Goal: Task Accomplishment & Management: Manage account settings

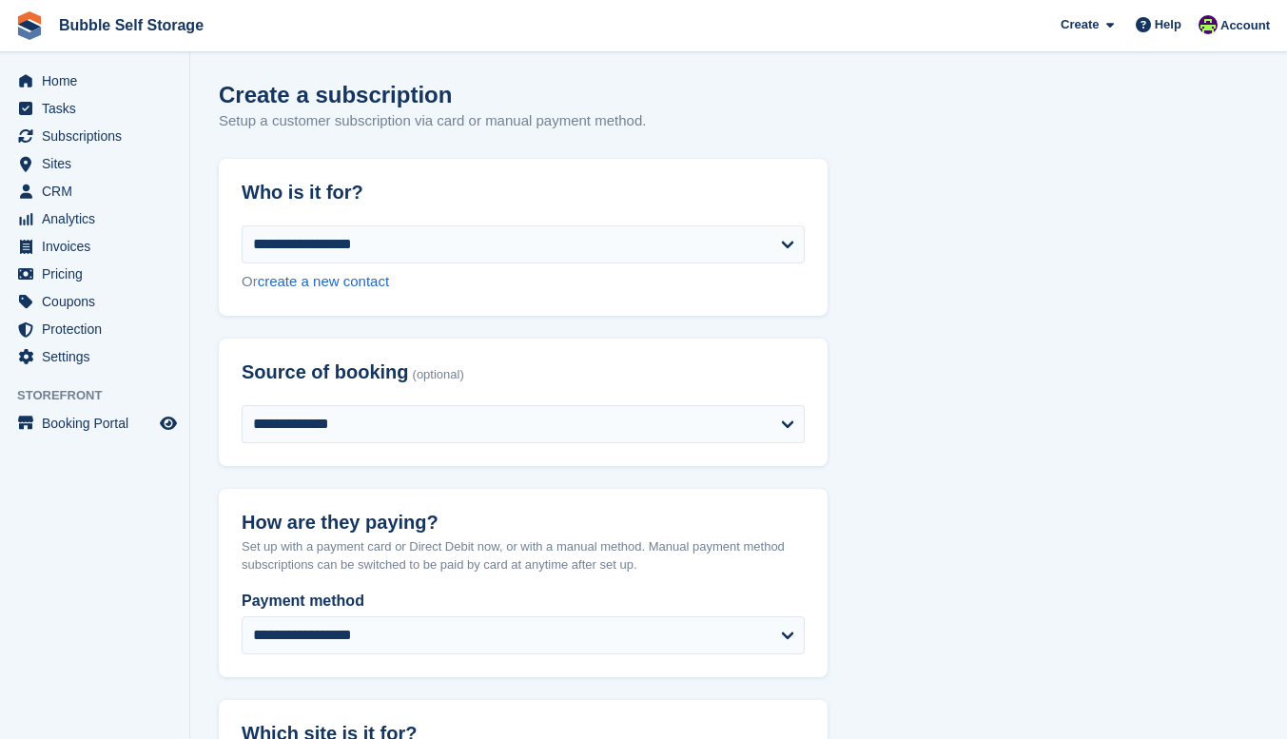
click at [77, 132] on span "Subscriptions" at bounding box center [99, 136] width 114 height 27
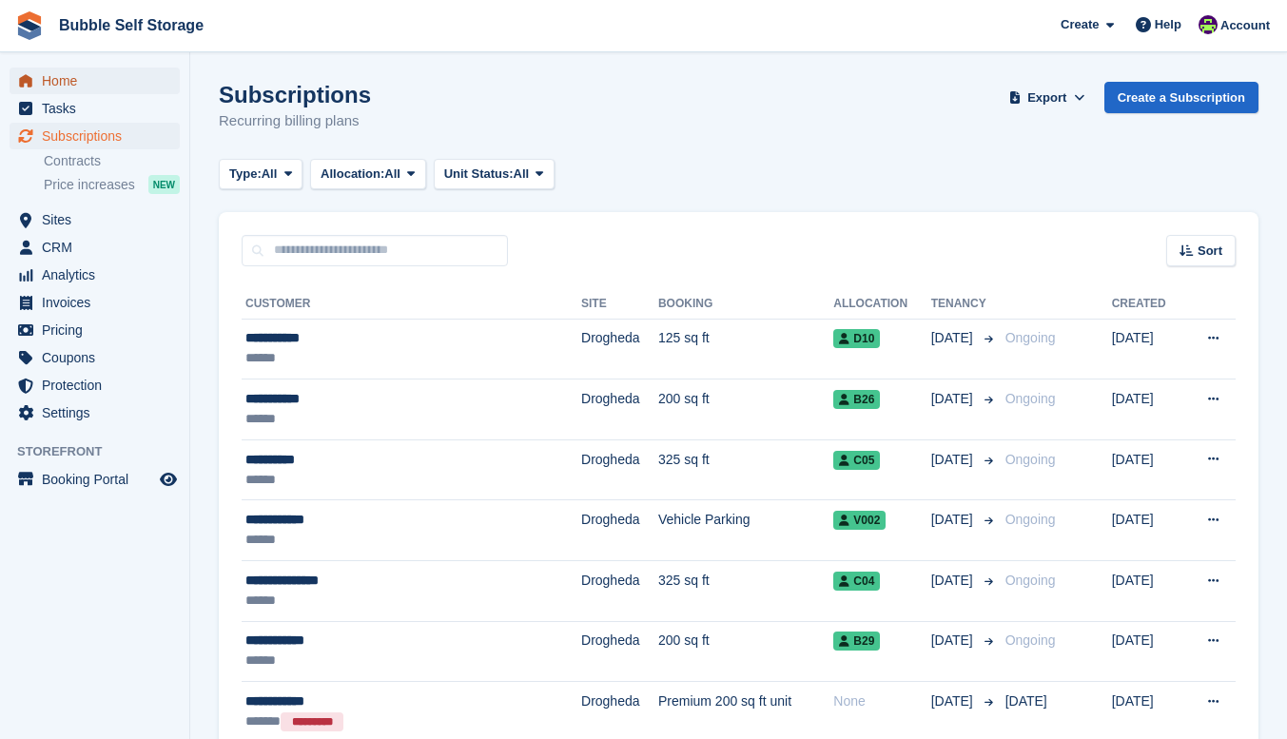
click at [69, 83] on span "Home" at bounding box center [99, 81] width 114 height 27
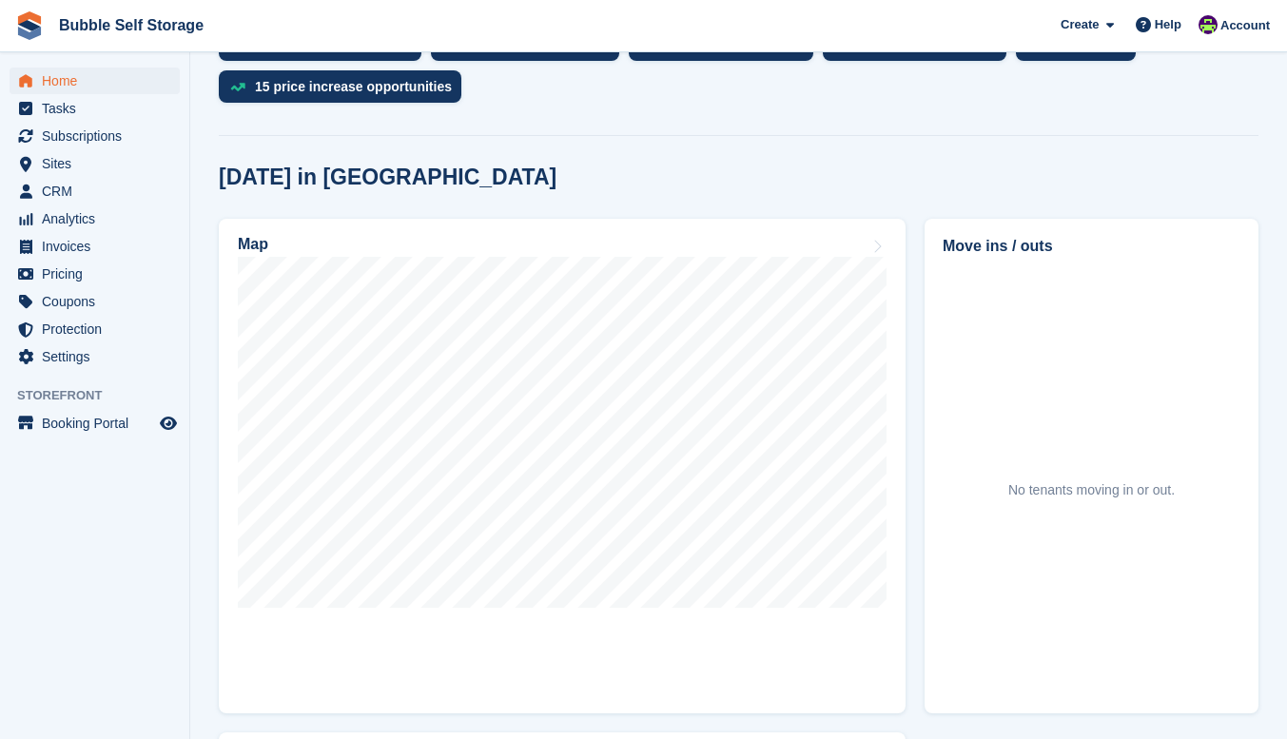
scroll to position [476, 0]
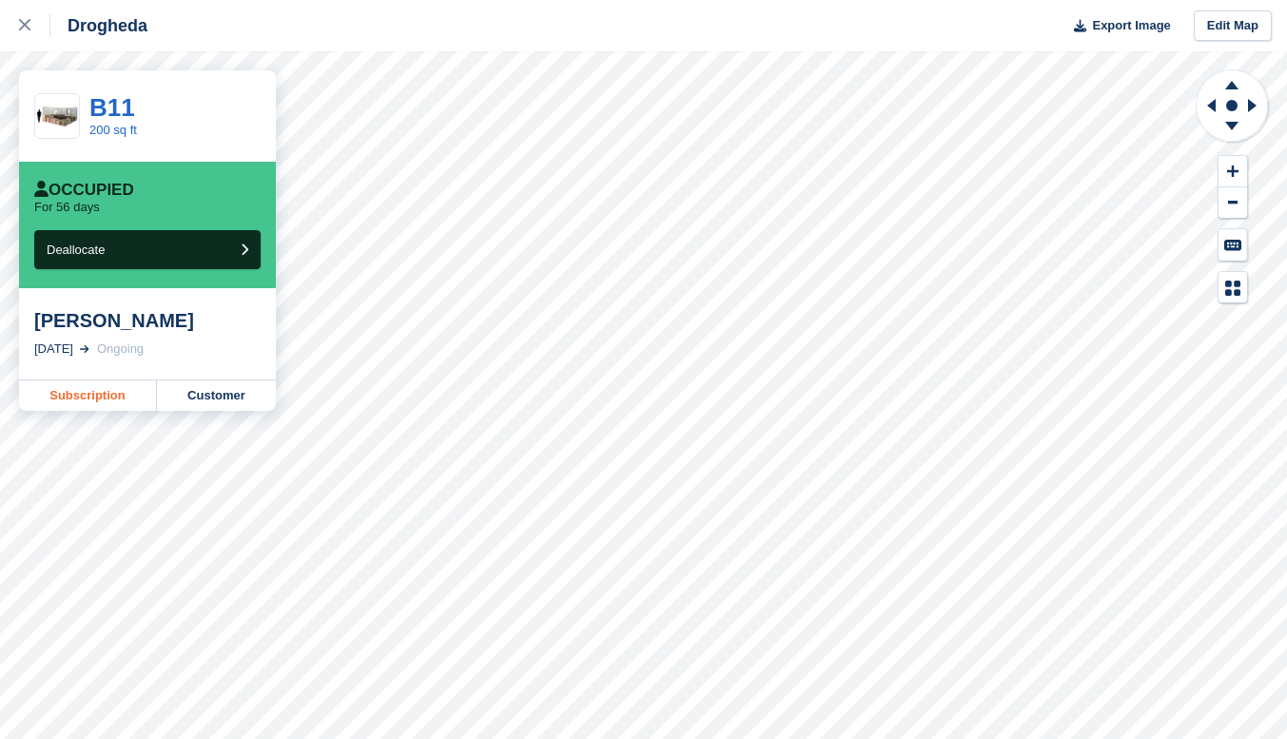
click at [122, 406] on link "Subscription" at bounding box center [88, 396] width 138 height 30
click at [128, 258] on button "Deallocate" at bounding box center [147, 249] width 226 height 39
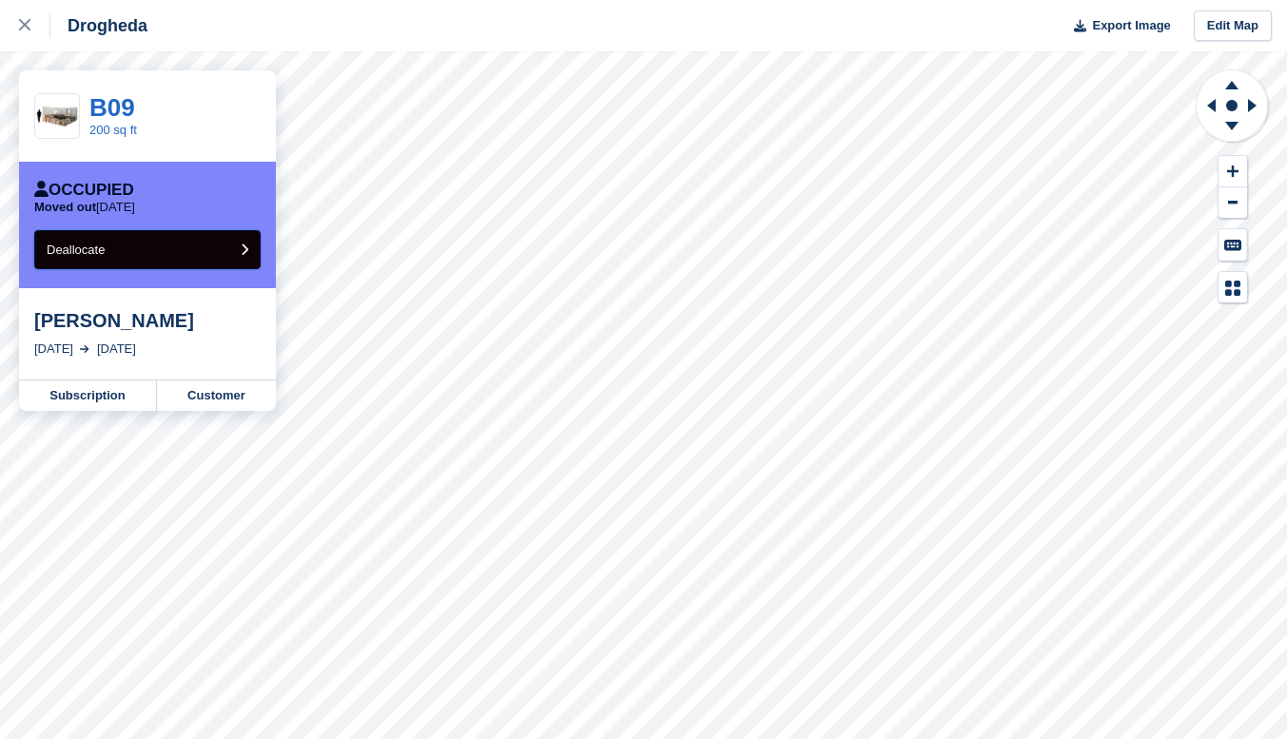
click at [145, 241] on button "Deallocate" at bounding box center [147, 249] width 226 height 39
click at [93, 391] on link "Subscription" at bounding box center [88, 396] width 138 height 30
click at [199, 252] on button "Deallocate" at bounding box center [147, 249] width 226 height 39
click at [154, 260] on button "Deallocate" at bounding box center [147, 249] width 226 height 39
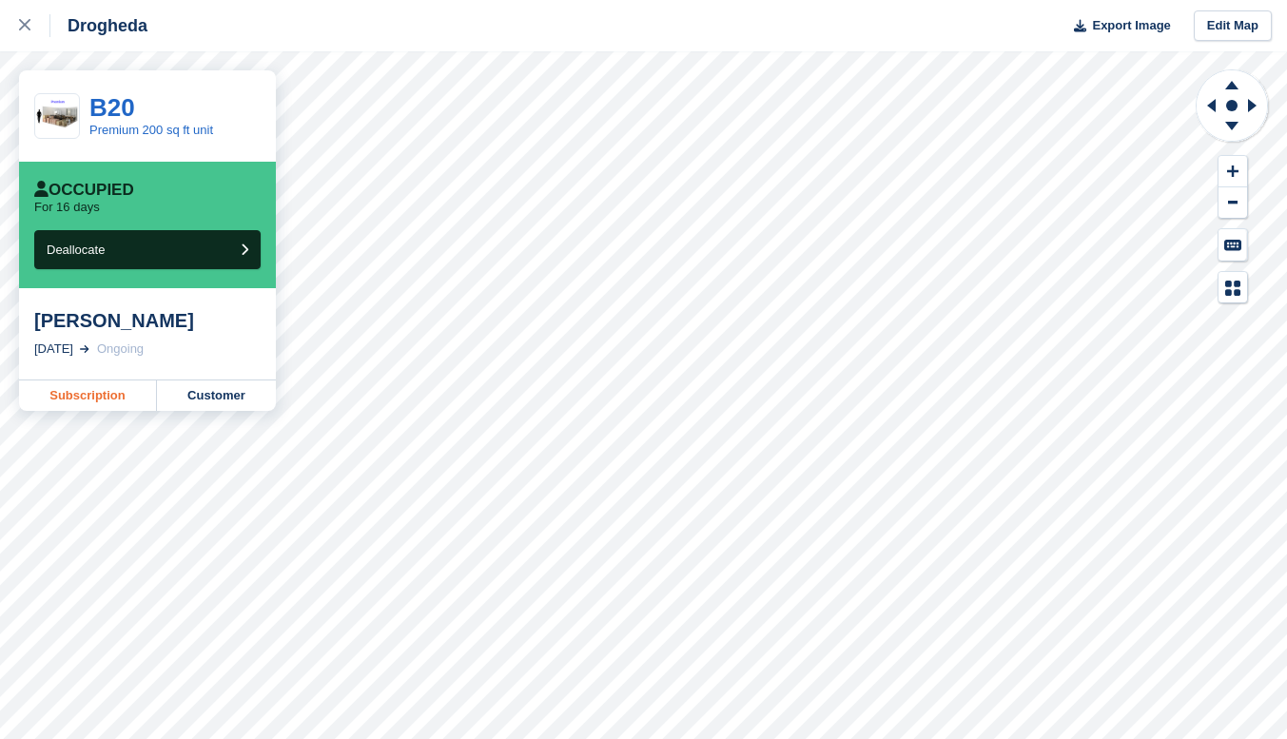
click at [95, 402] on link "Subscription" at bounding box center [88, 396] width 138 height 30
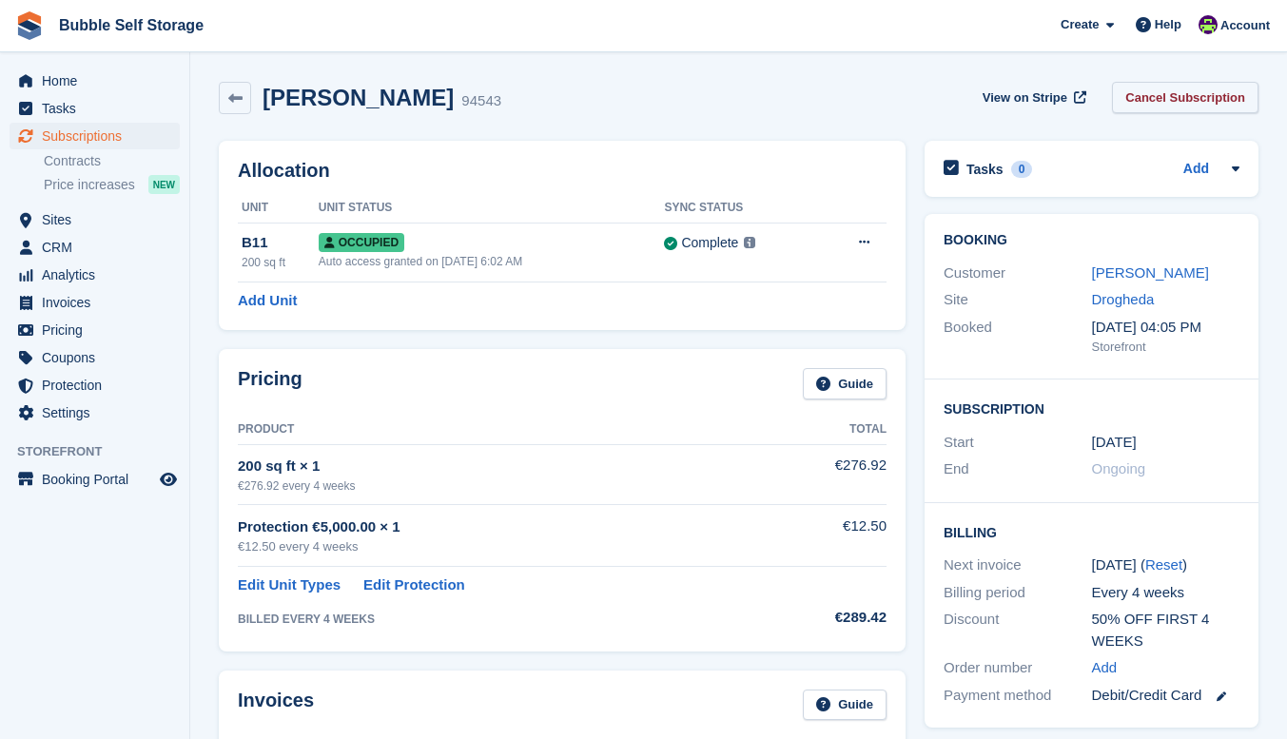
click at [1170, 92] on link "Cancel Subscription" at bounding box center [1185, 97] width 147 height 31
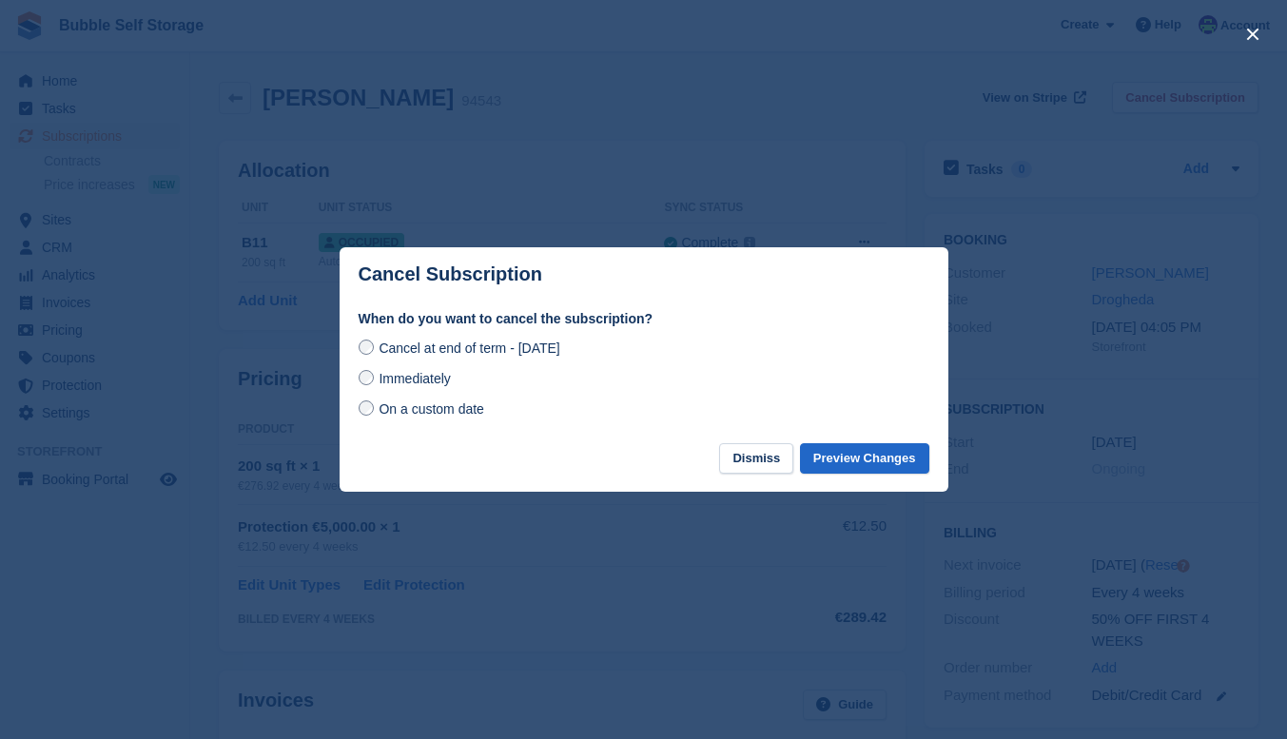
click at [404, 386] on span "Immediately" at bounding box center [414, 378] width 71 height 15
click at [871, 453] on button "Preview Changes" at bounding box center [864, 458] width 129 height 31
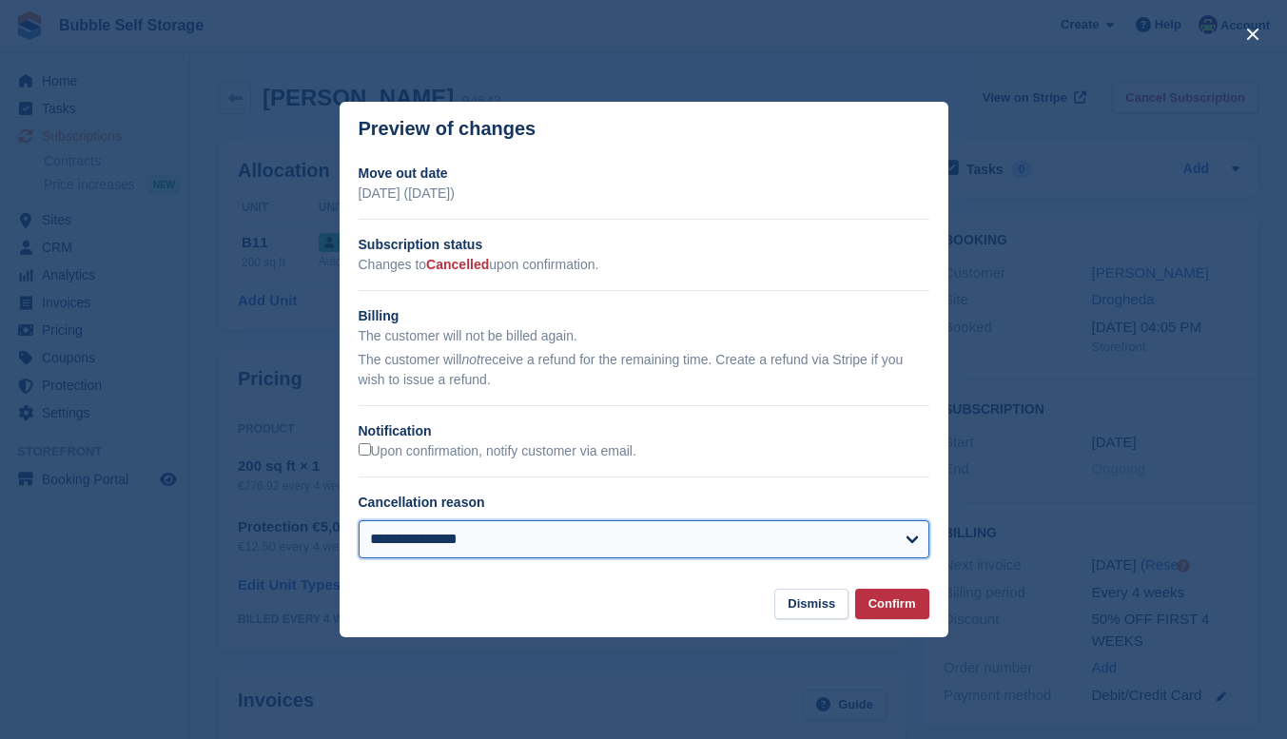
click at [893, 530] on select "**********" at bounding box center [644, 539] width 571 height 38
select select "**********"
click at [359, 521] on select "**********" at bounding box center [644, 539] width 571 height 38
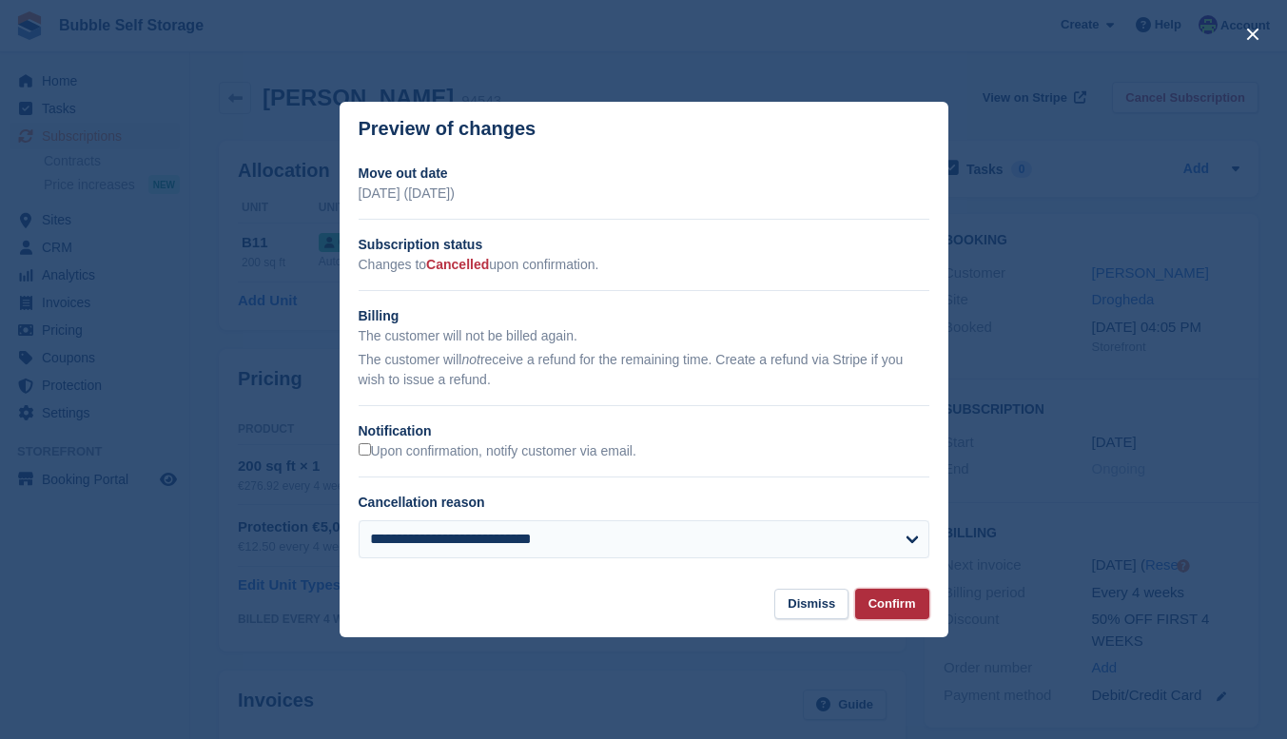
click at [902, 603] on button "Confirm" at bounding box center [892, 604] width 74 height 31
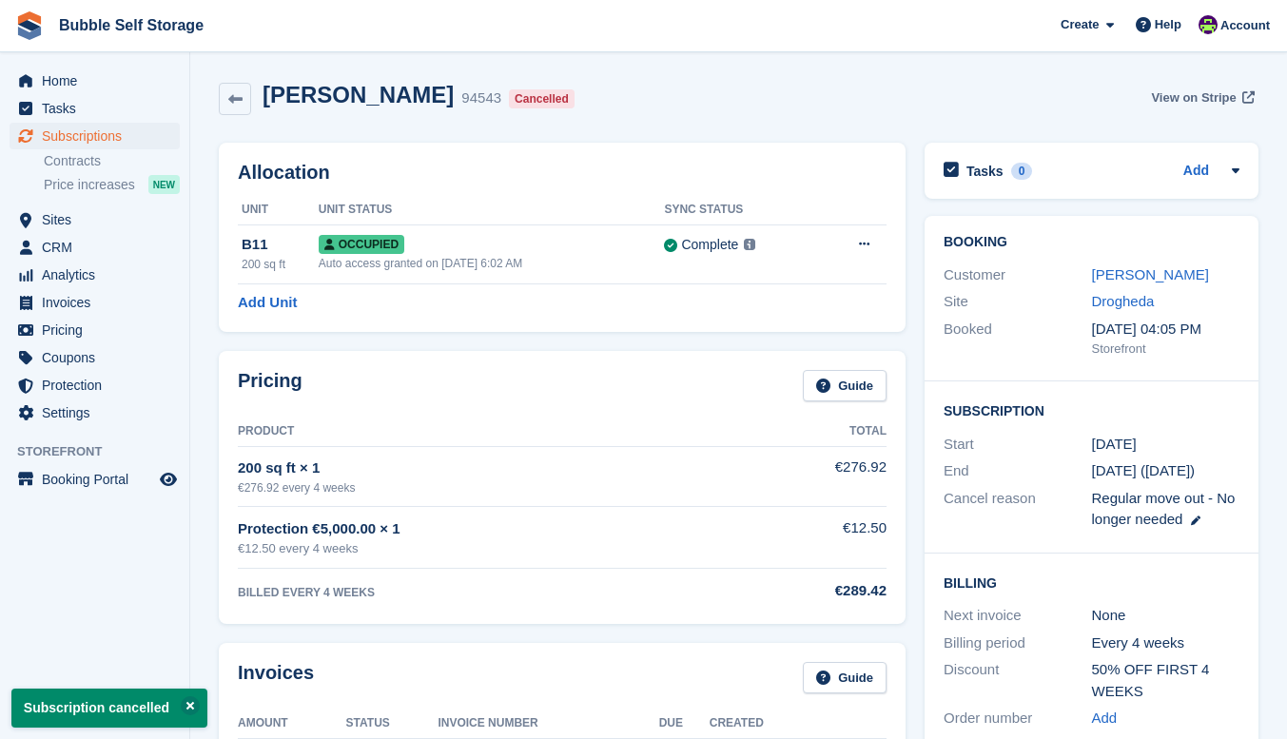
click at [1188, 90] on span "View on Stripe" at bounding box center [1193, 97] width 85 height 19
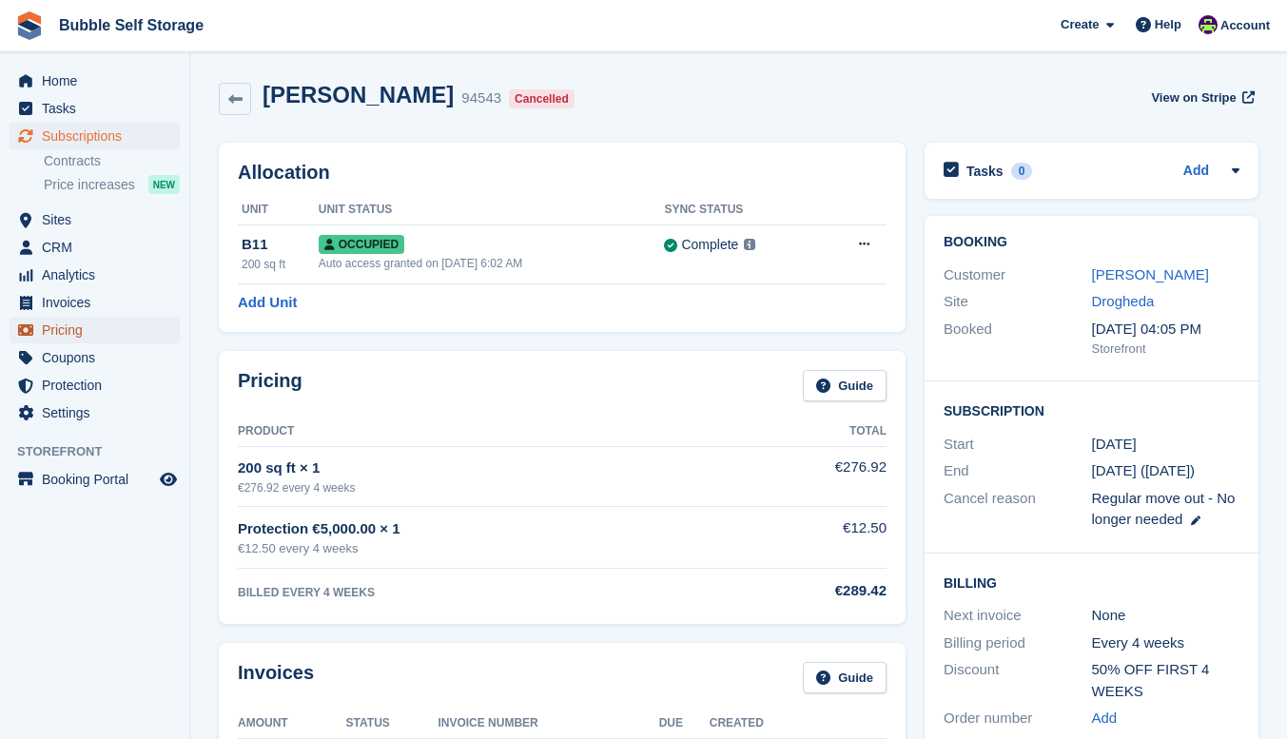
click at [69, 338] on span "Pricing" at bounding box center [99, 330] width 114 height 27
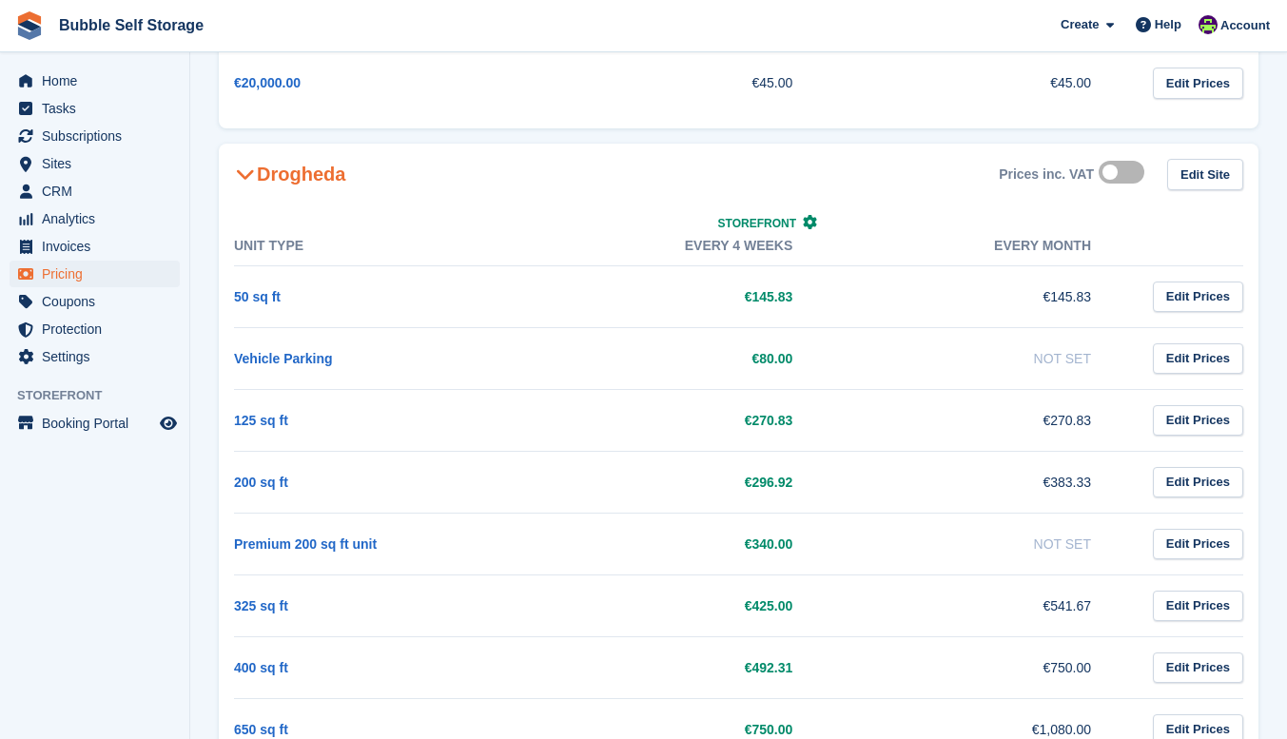
scroll to position [555, 0]
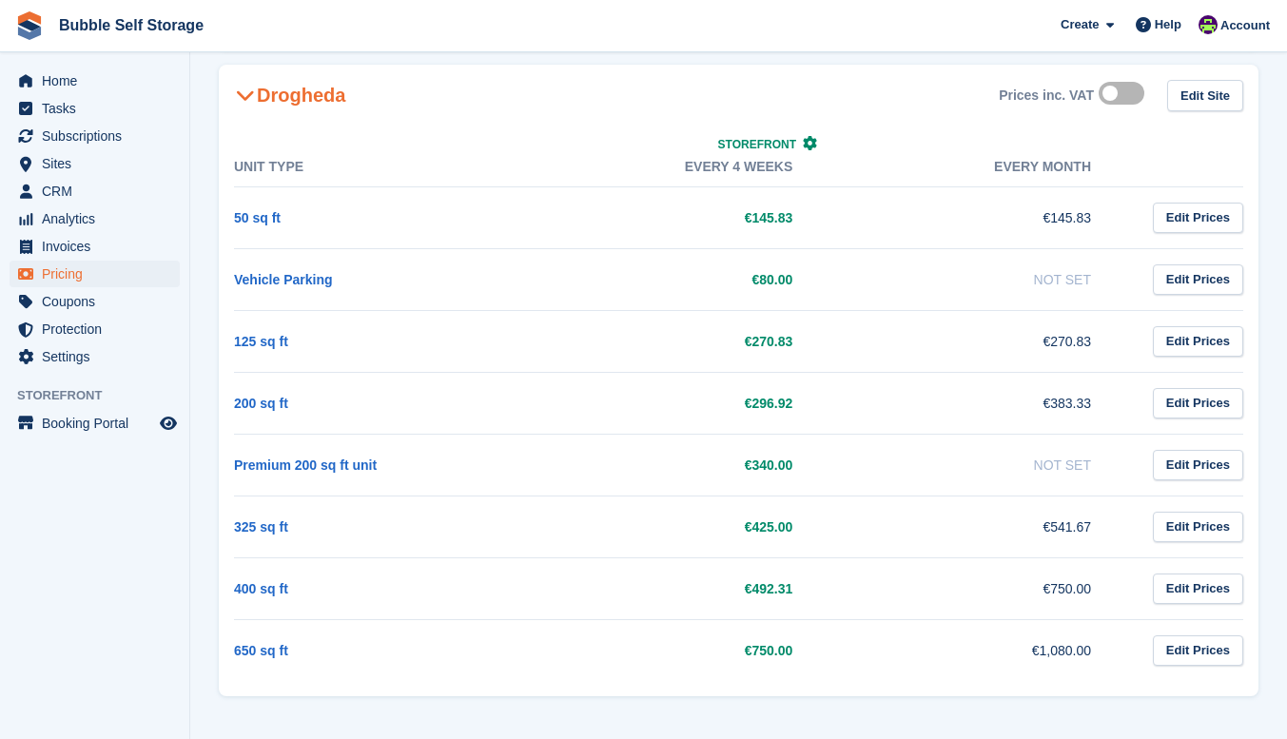
click at [301, 399] on td "200 sq ft" at bounding box center [383, 403] width 299 height 62
click at [1209, 409] on link "Edit Prices" at bounding box center [1198, 403] width 90 height 31
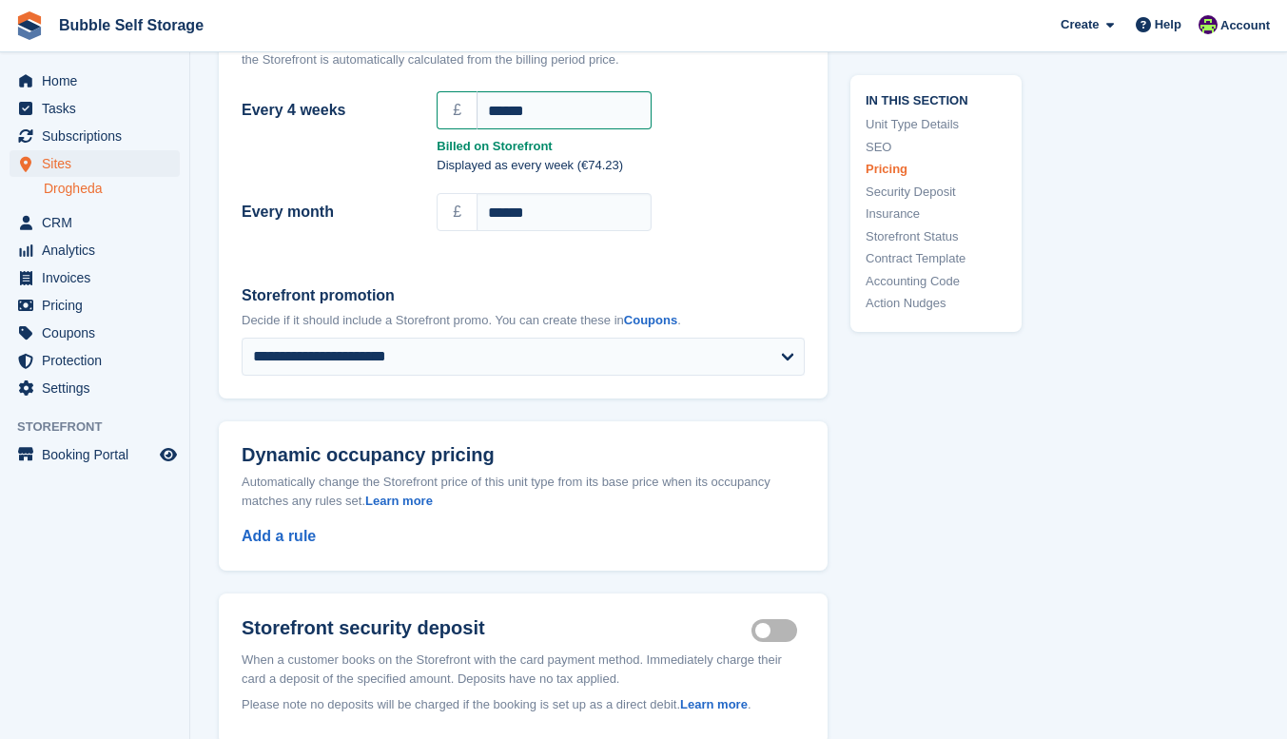
scroll to position [1813, 0]
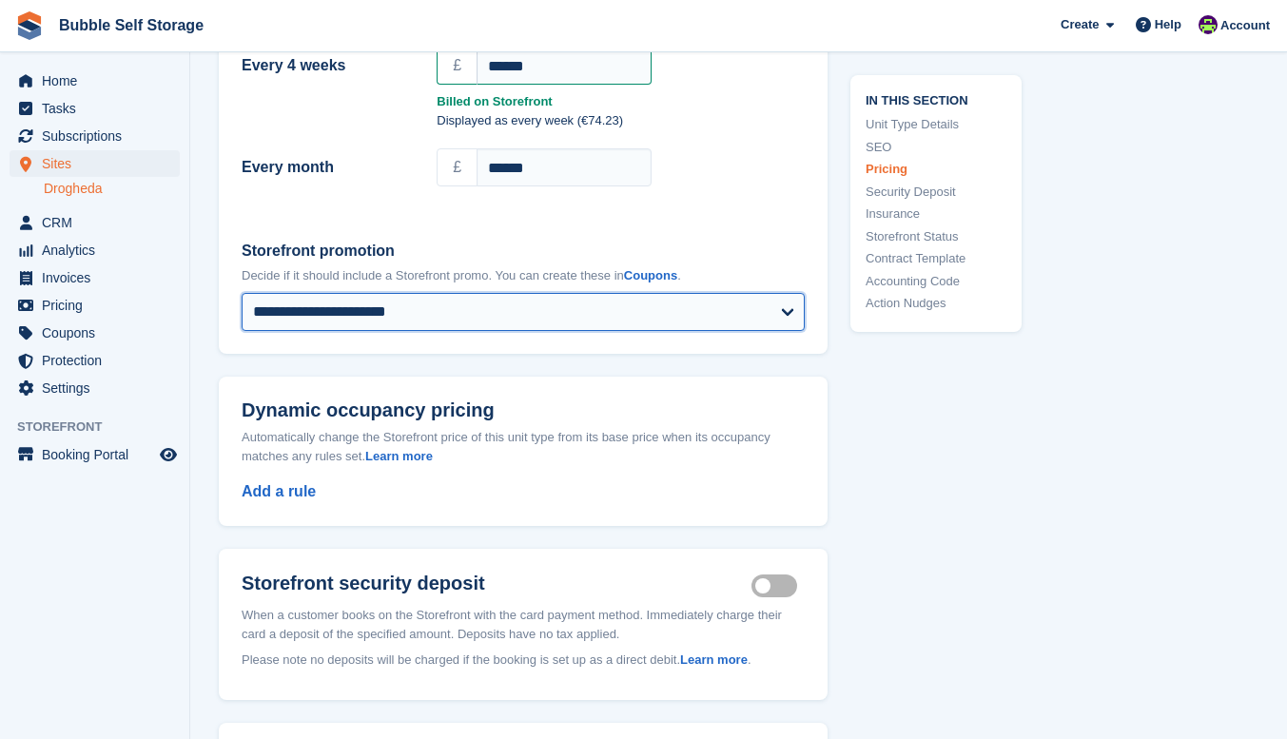
click at [439, 293] on select "**********" at bounding box center [523, 312] width 563 height 38
select select "****"
click at [242, 293] on select "**********" at bounding box center [523, 312] width 563 height 38
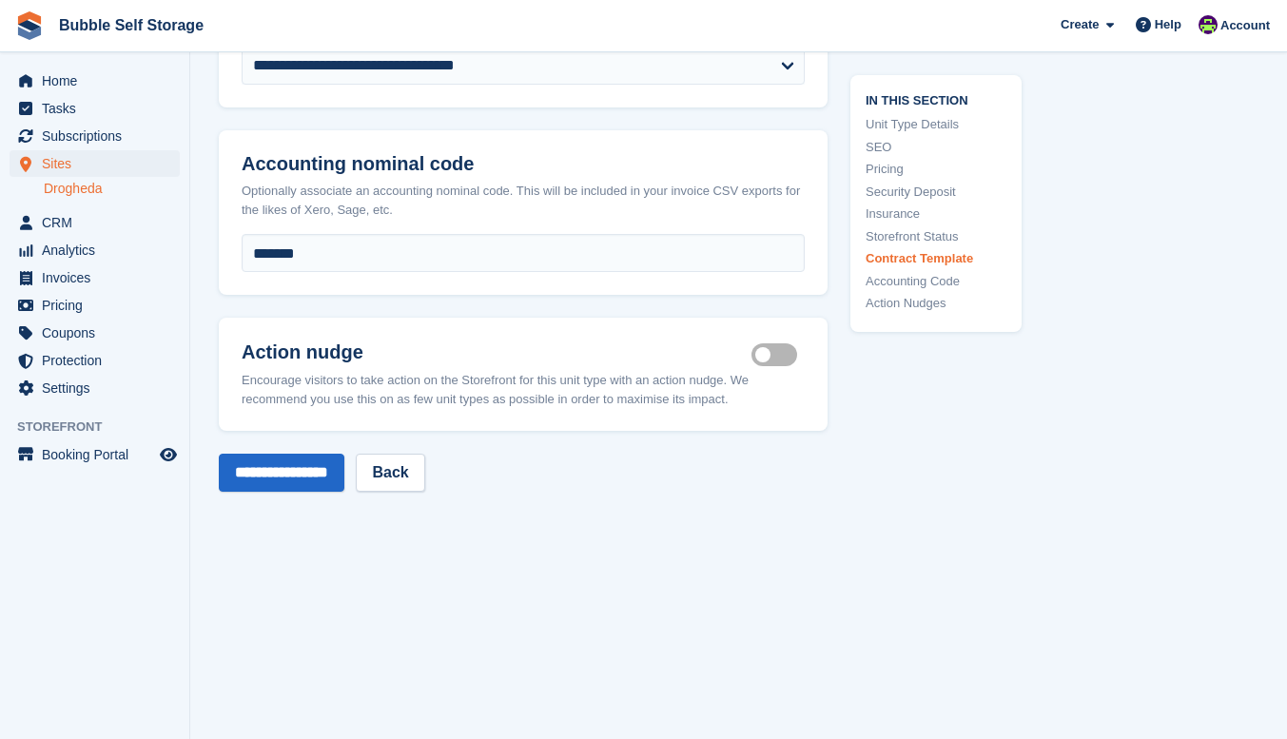
scroll to position [3335, 0]
click at [295, 453] on input "**********" at bounding box center [282, 472] width 126 height 38
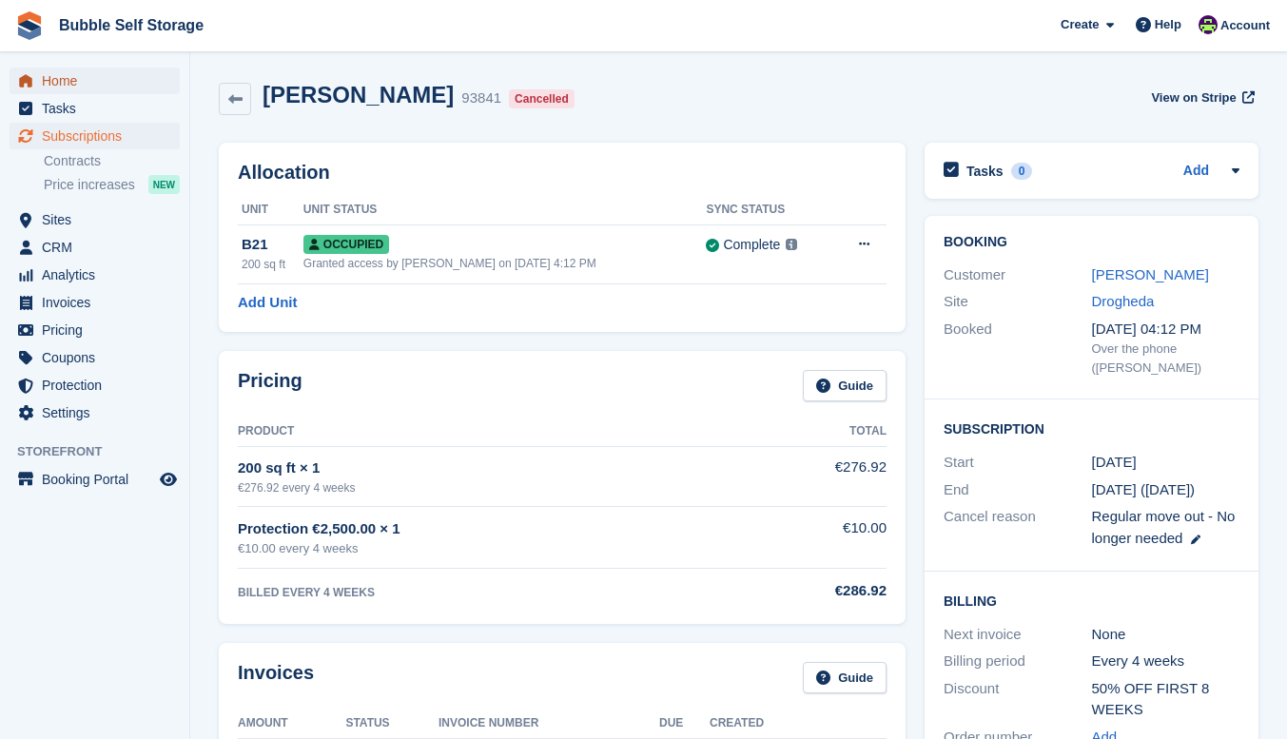
click at [48, 75] on span "Home" at bounding box center [99, 81] width 114 height 27
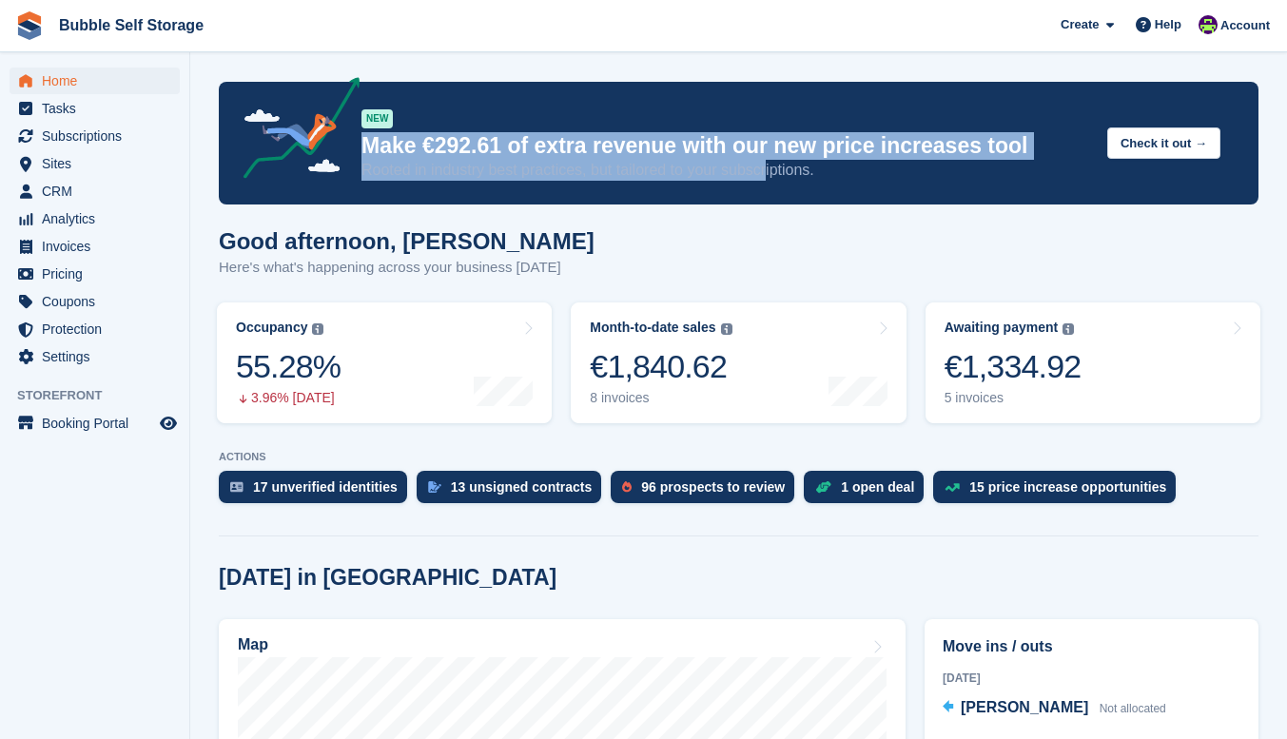
drag, startPoint x: 366, startPoint y: 145, endPoint x: 821, endPoint y: 171, distance: 455.6
click at [782, 160] on div "NEW Make €292.61 of extra revenue with our new price increases tool Rooted in i…" at bounding box center [727, 143] width 731 height 75
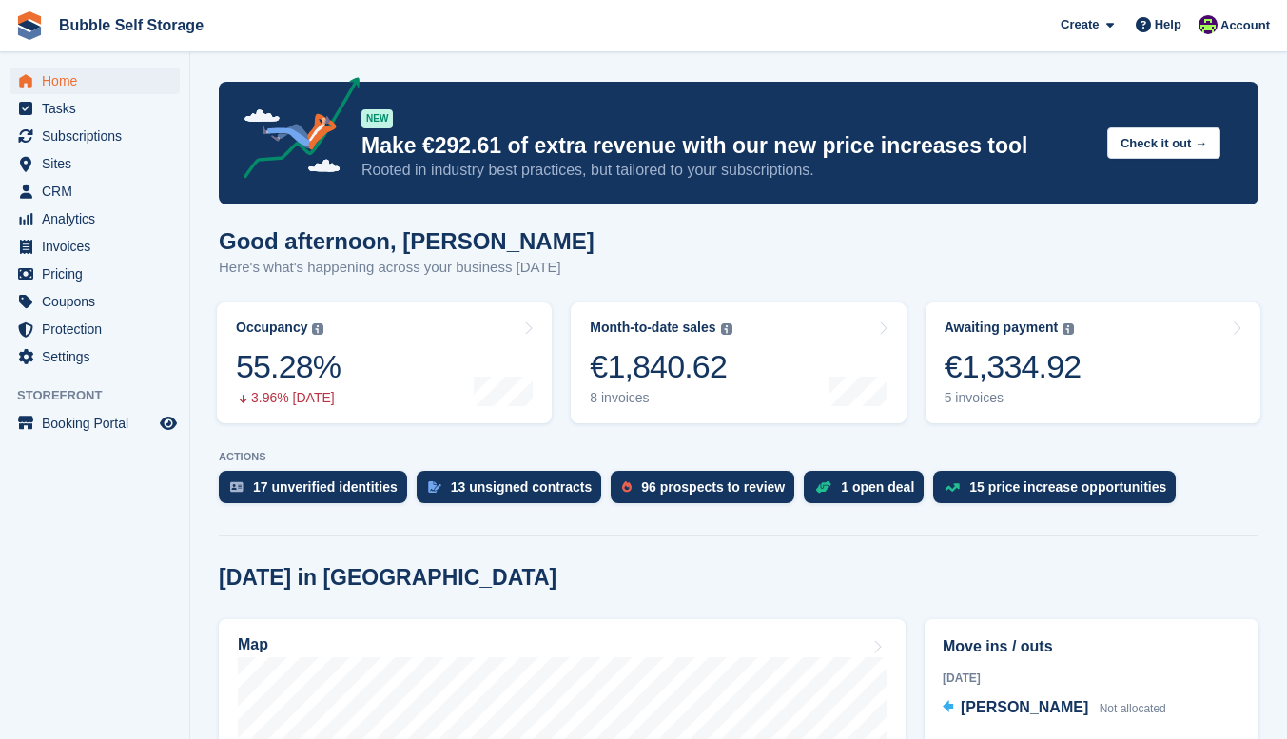
click at [822, 171] on p "Rooted in industry best practices, but tailored to your subscriptions." at bounding box center [727, 170] width 731 height 21
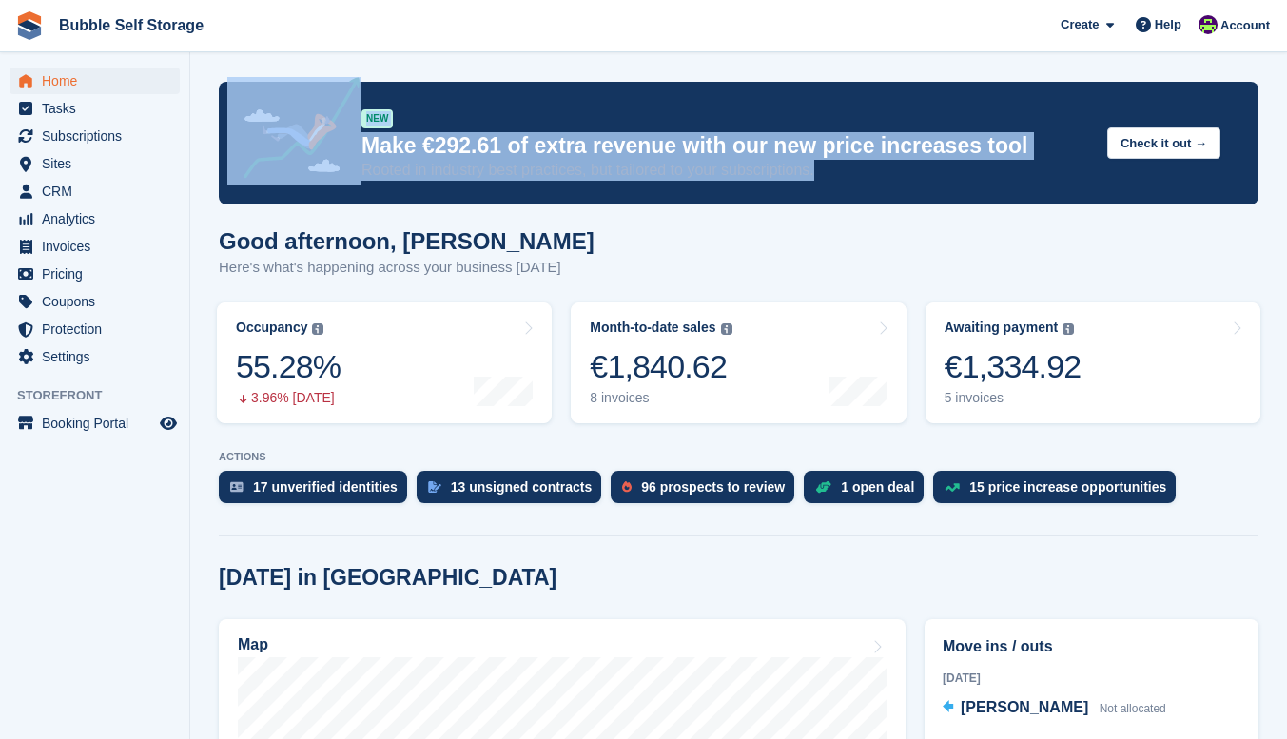
drag, startPoint x: 832, startPoint y: 173, endPoint x: 354, endPoint y: 142, distance: 478.7
click at [354, 142] on div "NEW Make €292.61 of extra revenue with our new price increases tool Rooted in i…" at bounding box center [739, 143] width 964 height 75
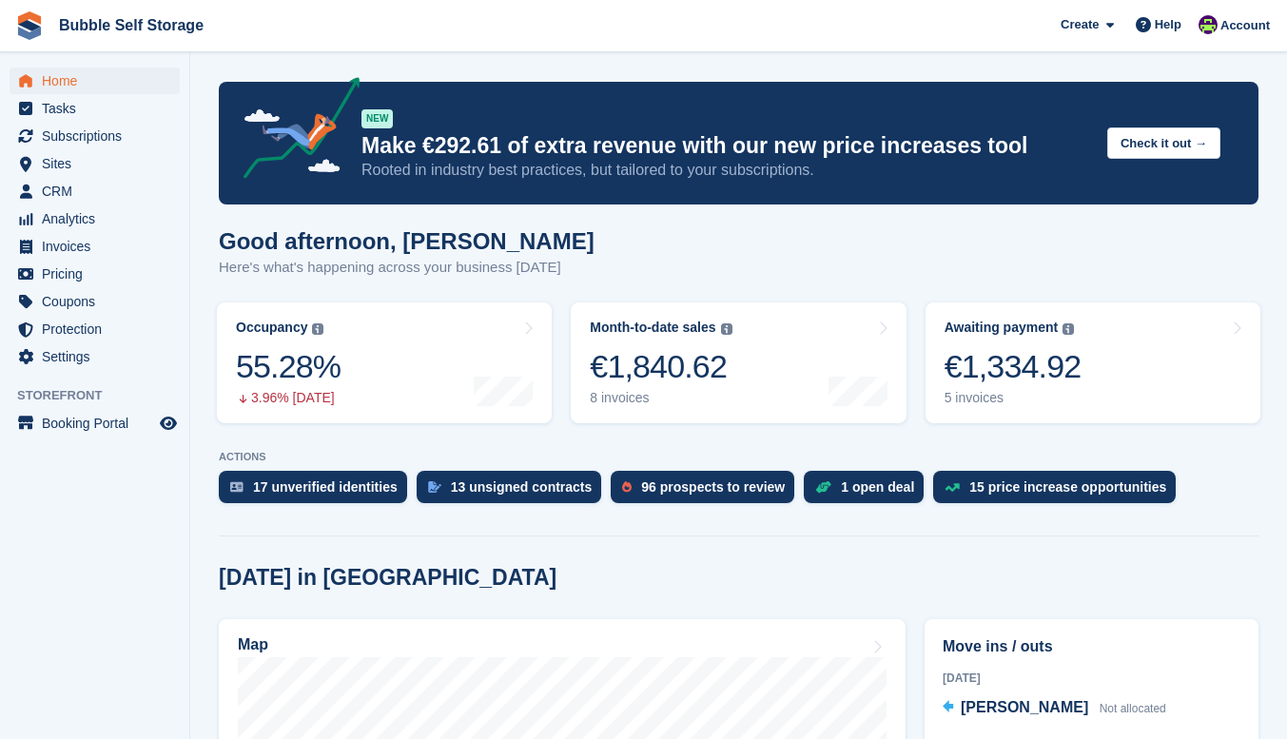
click at [488, 95] on div "NEW Make €292.61 of extra revenue with our new price increases tool Rooted in i…" at bounding box center [739, 143] width 1040 height 123
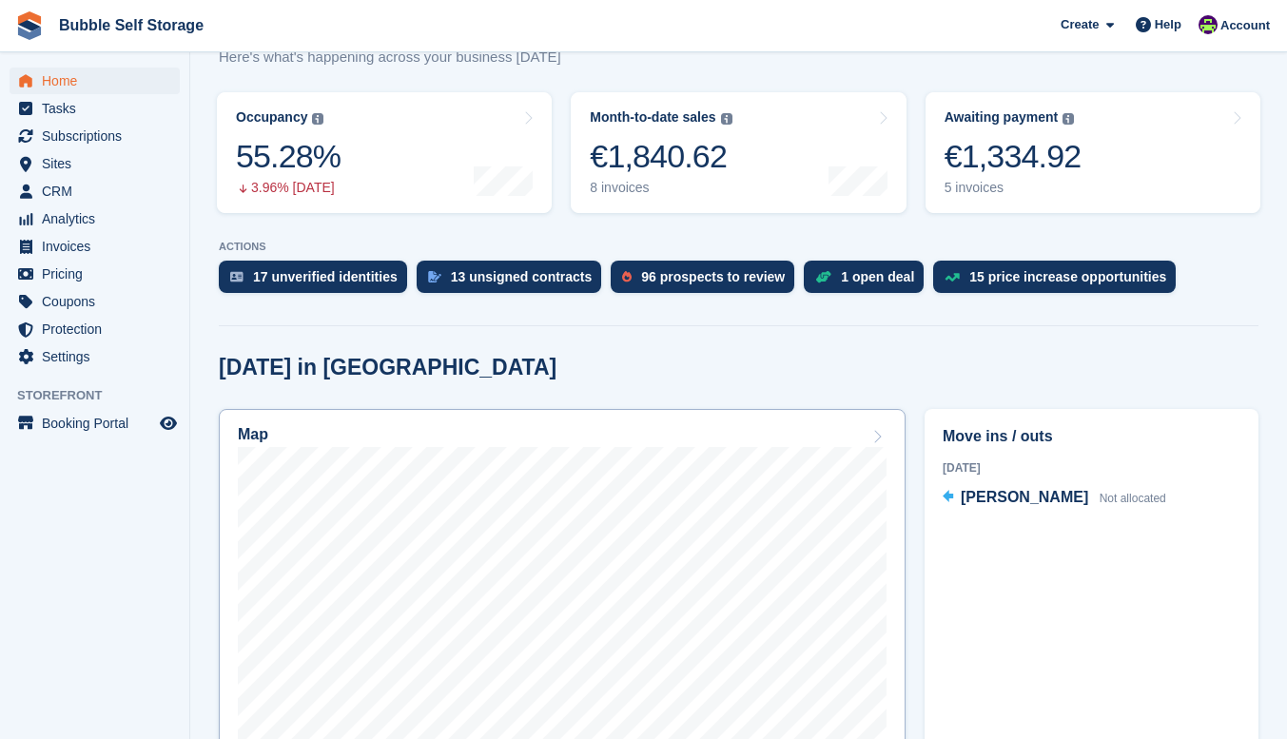
scroll to position [476, 0]
